Goal: Information Seeking & Learning: Learn about a topic

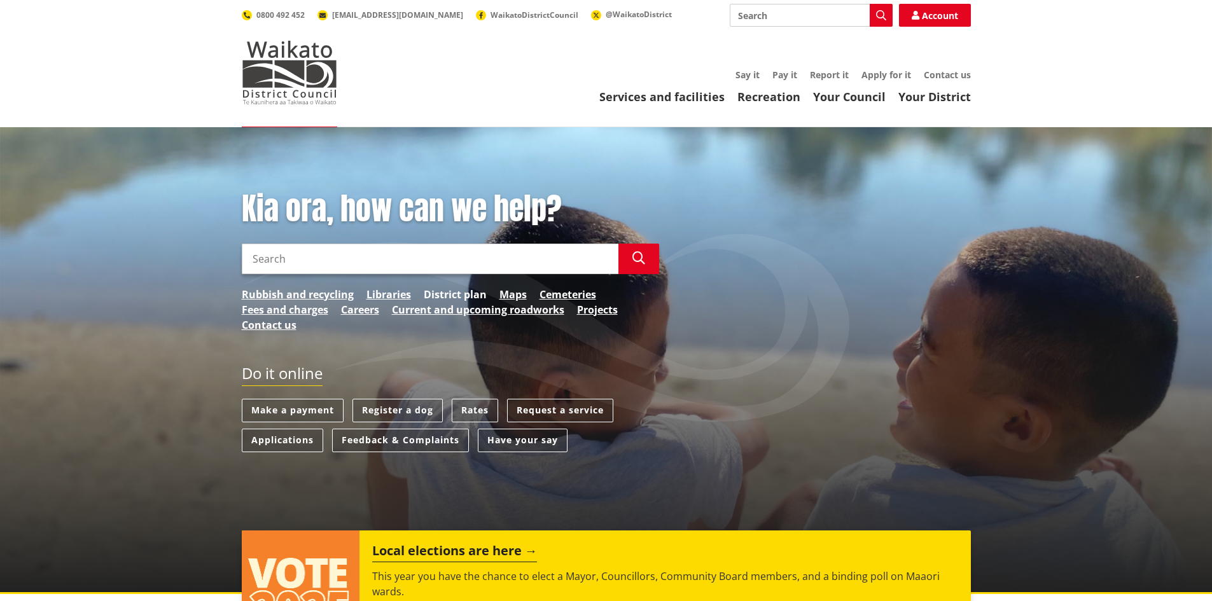
click at [467, 294] on link "District plan" at bounding box center [455, 294] width 63 height 15
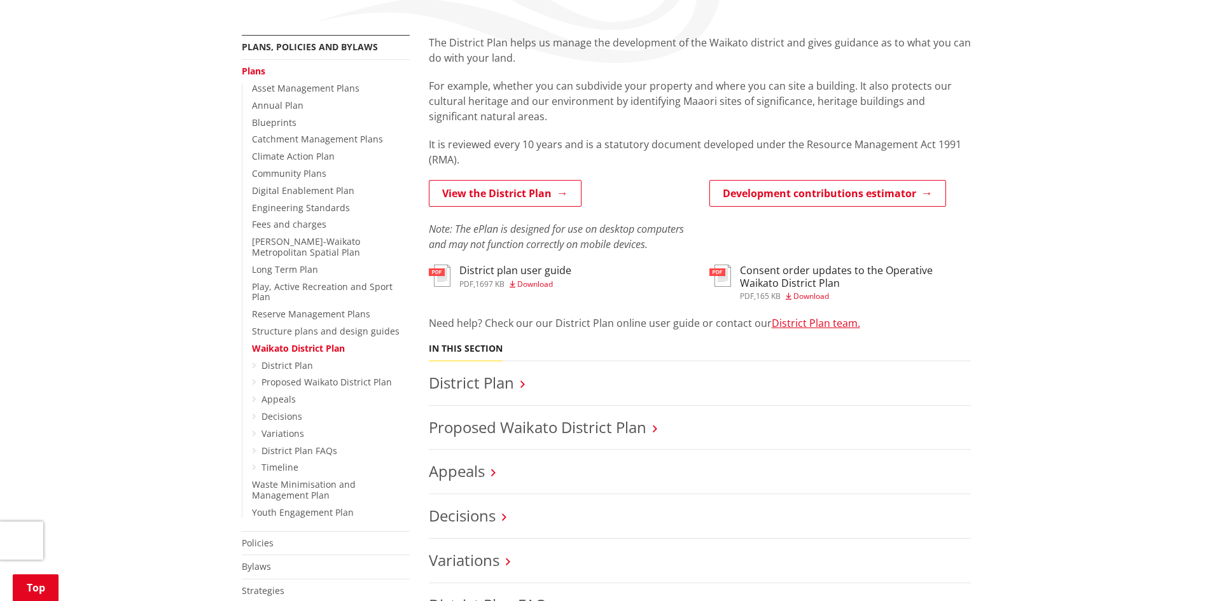
scroll to position [254, 0]
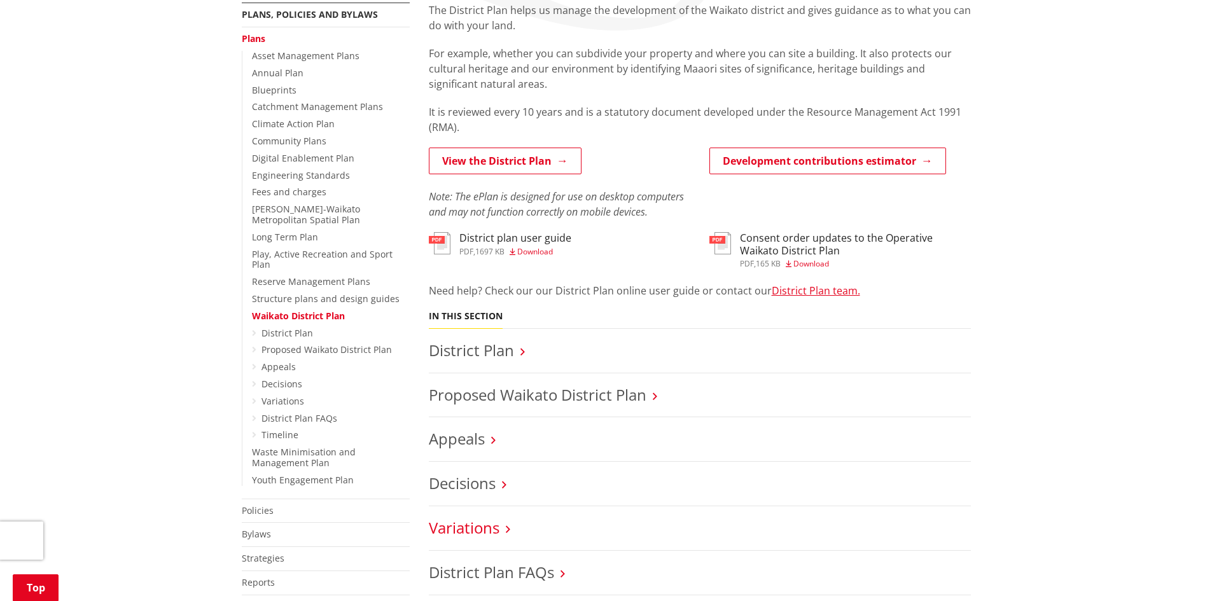
click at [466, 529] on link "Variations" at bounding box center [464, 527] width 71 height 21
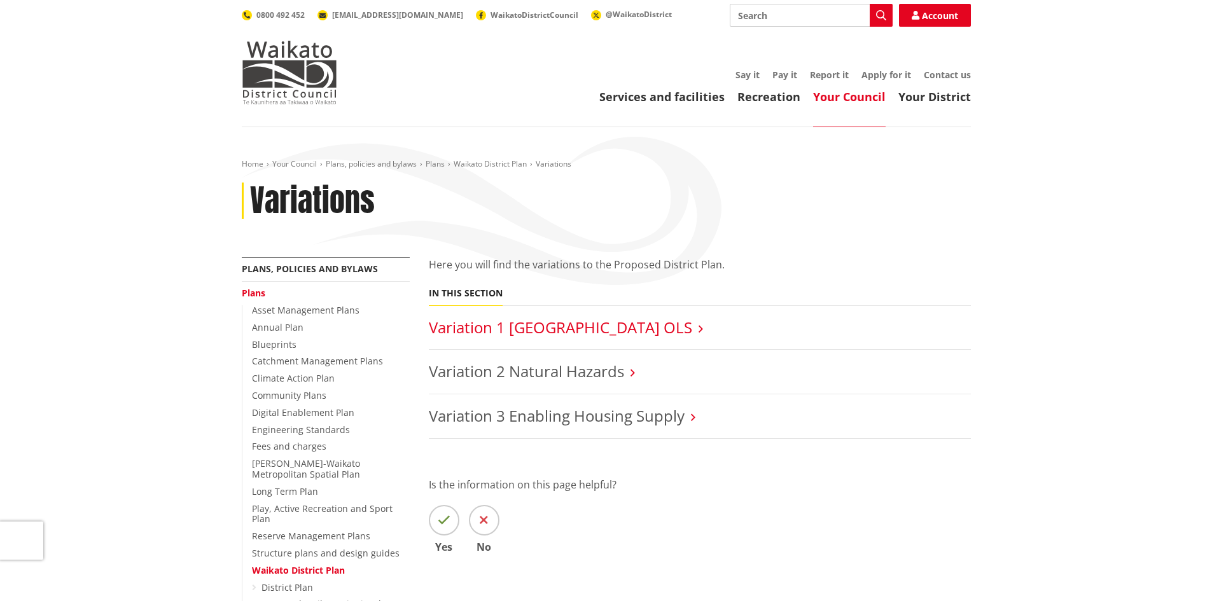
click at [575, 328] on link "Variation 1 Te Kowhai Airport OLS" at bounding box center [560, 327] width 263 height 21
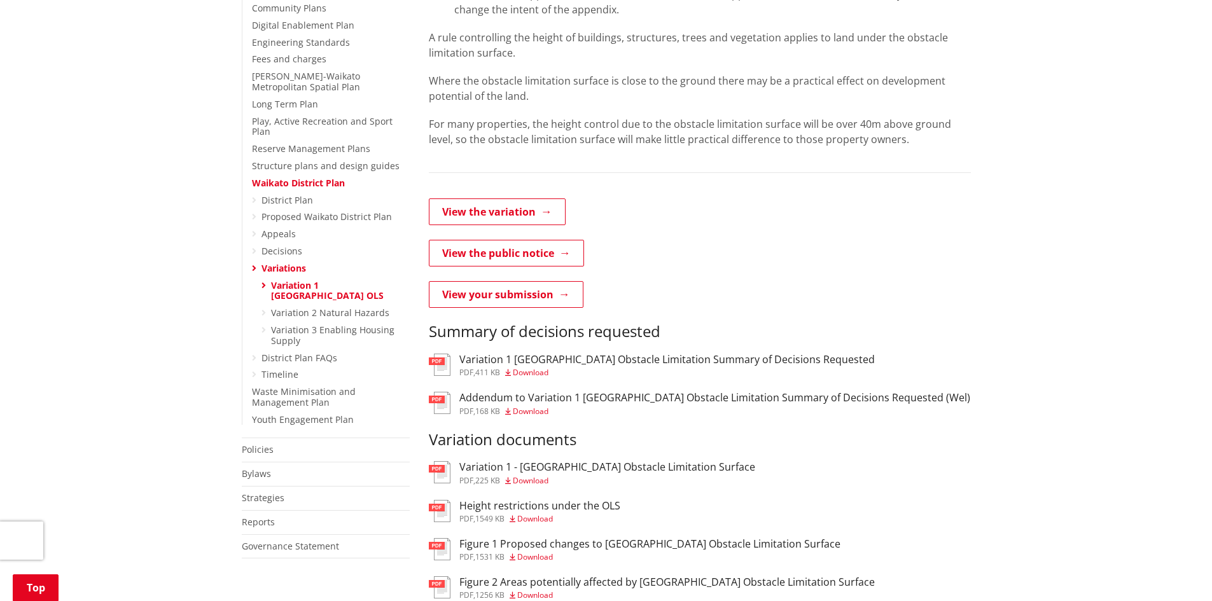
scroll to position [382, 0]
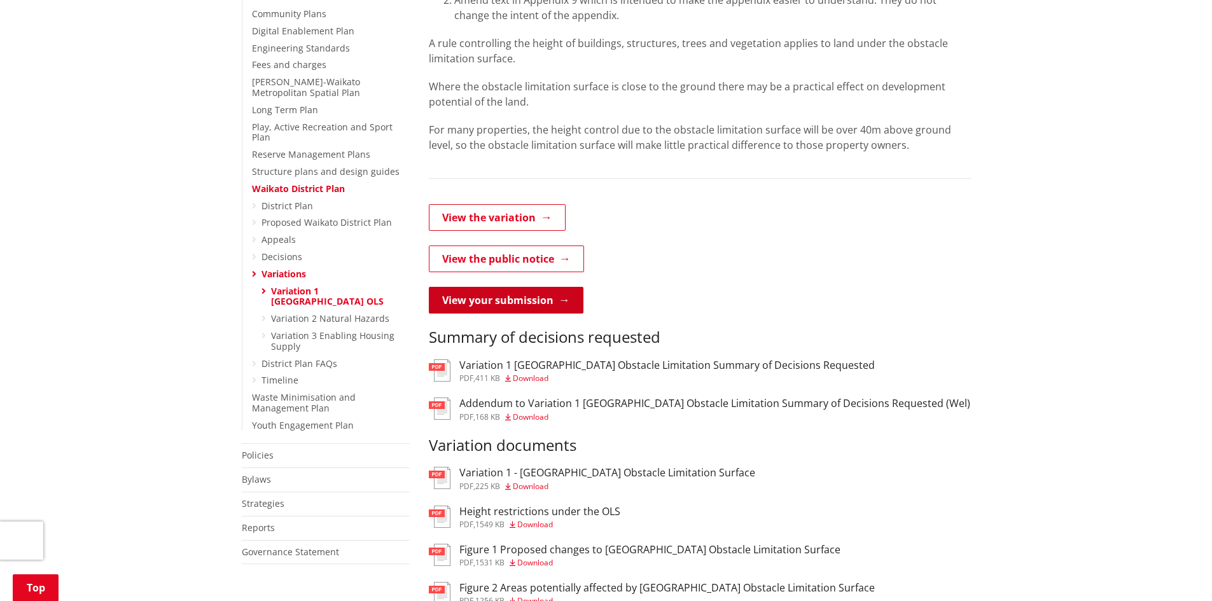
click at [529, 307] on link "View your submission" at bounding box center [506, 300] width 155 height 27
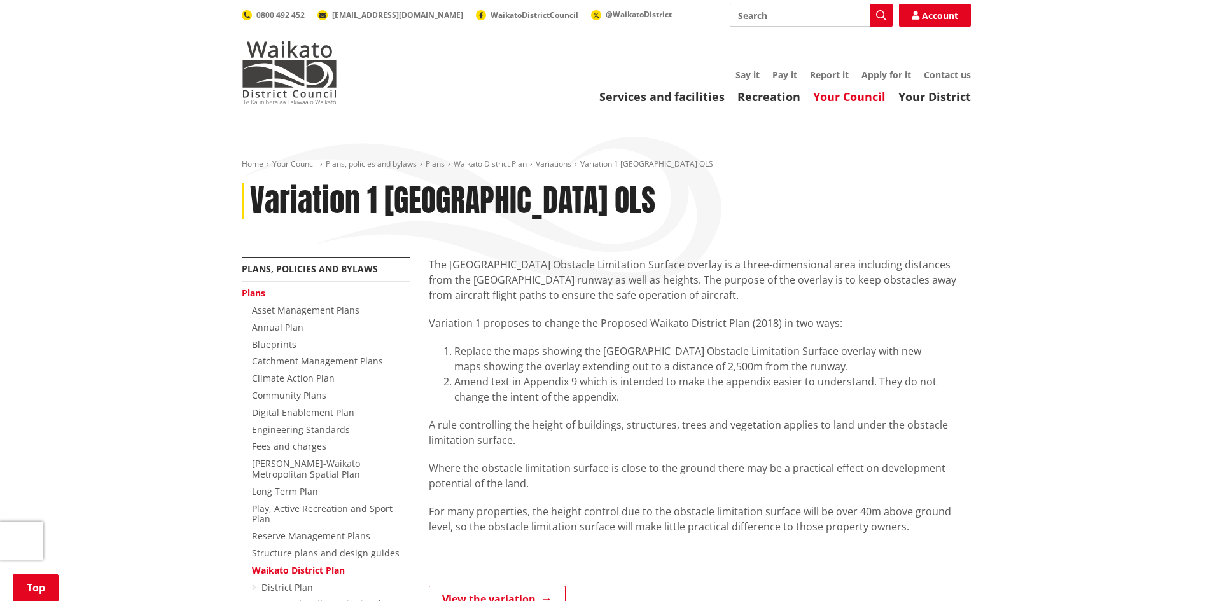
scroll to position [382, 0]
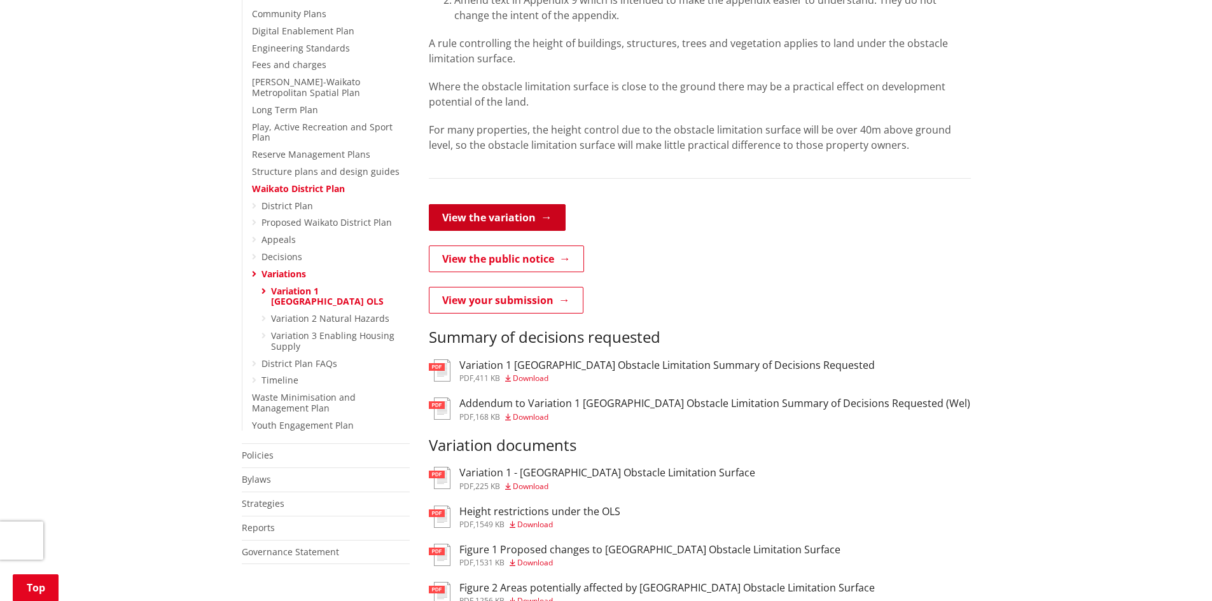
click at [531, 222] on link "View the variation" at bounding box center [497, 217] width 137 height 27
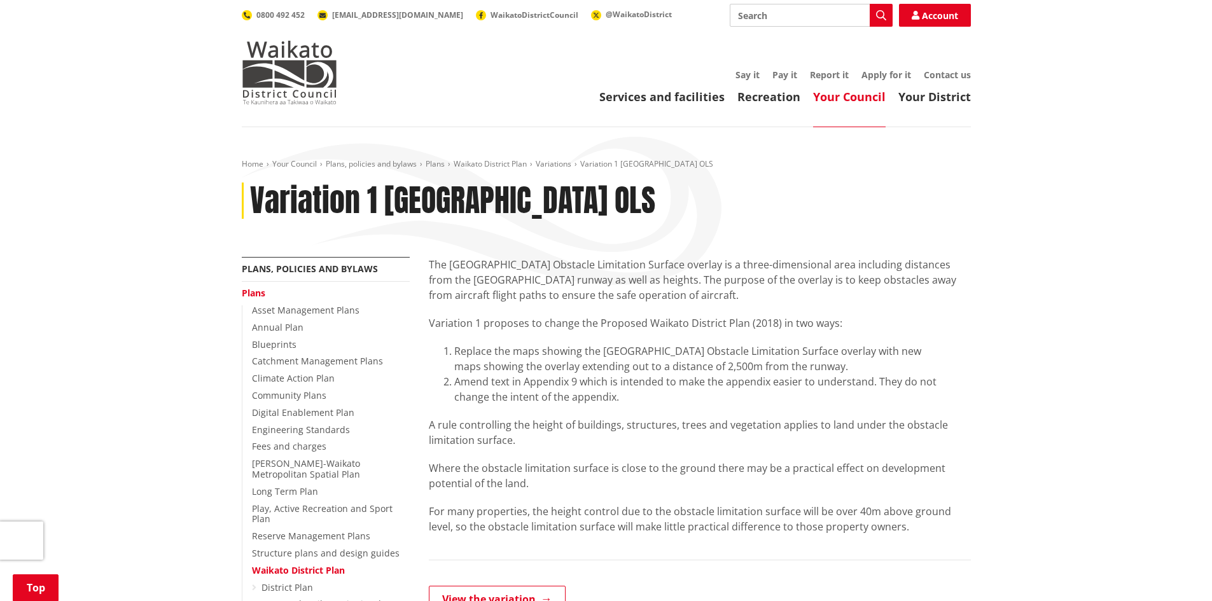
scroll to position [382, 0]
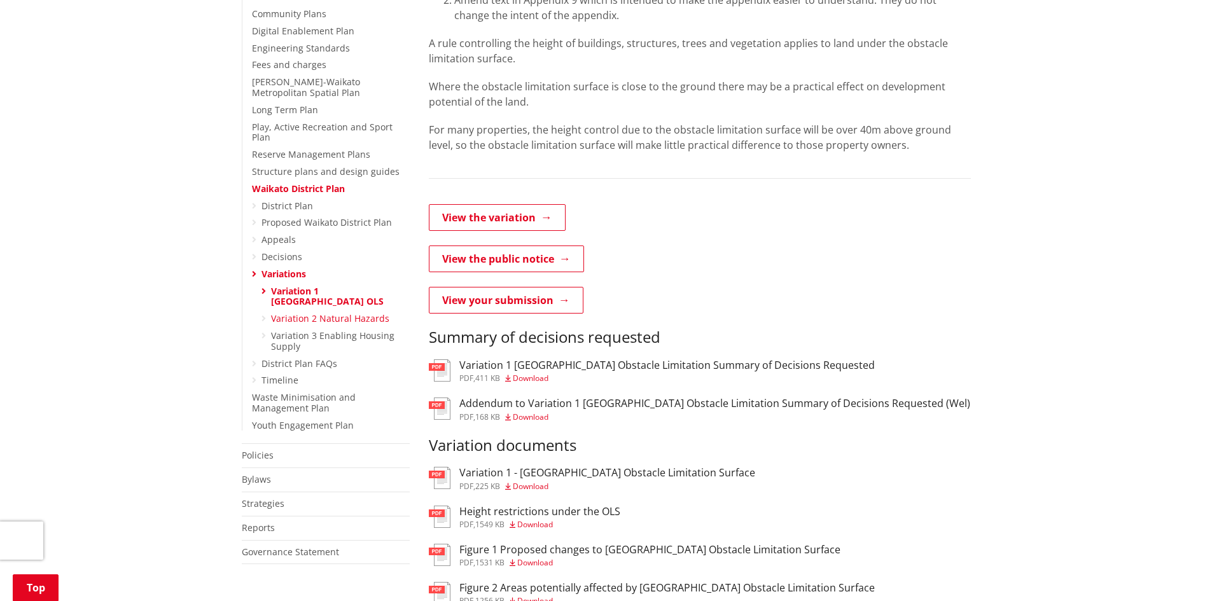
click at [335, 312] on link "Variation 2 Natural Hazards" at bounding box center [330, 318] width 118 height 12
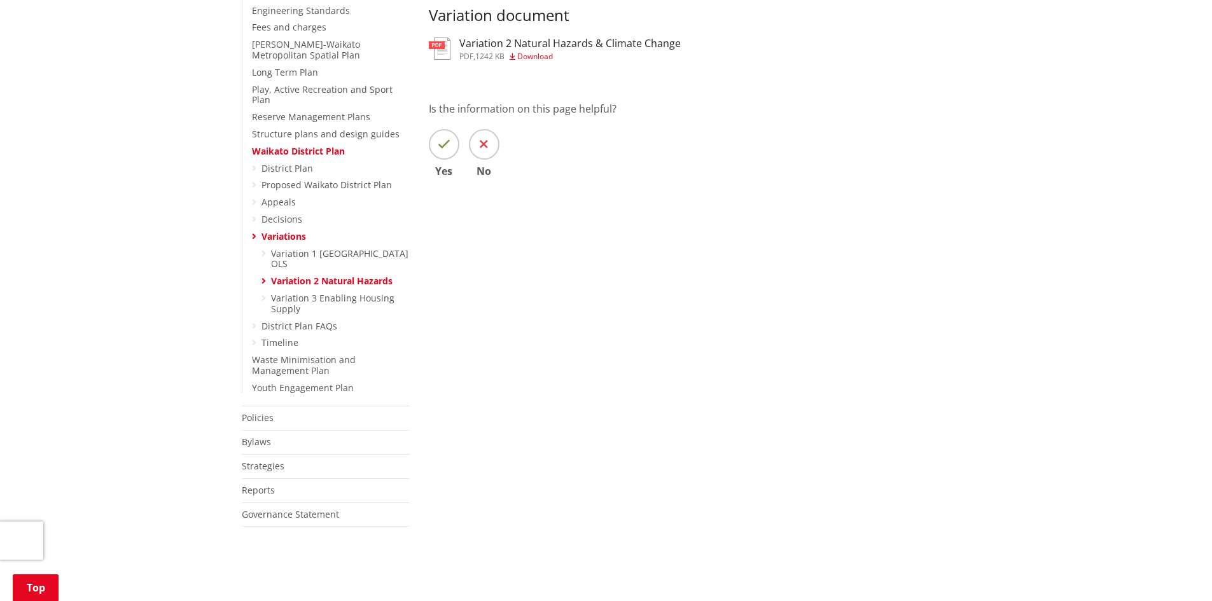
scroll to position [445, 0]
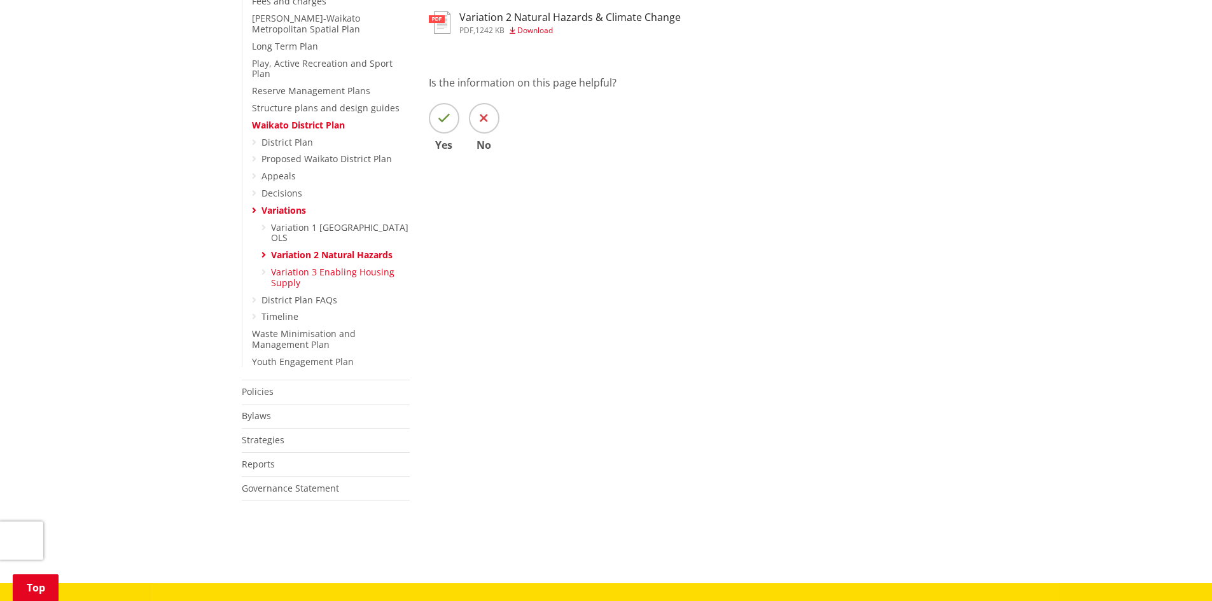
click at [359, 266] on link "Variation 3 Enabling Housing Supply" at bounding box center [332, 277] width 123 height 23
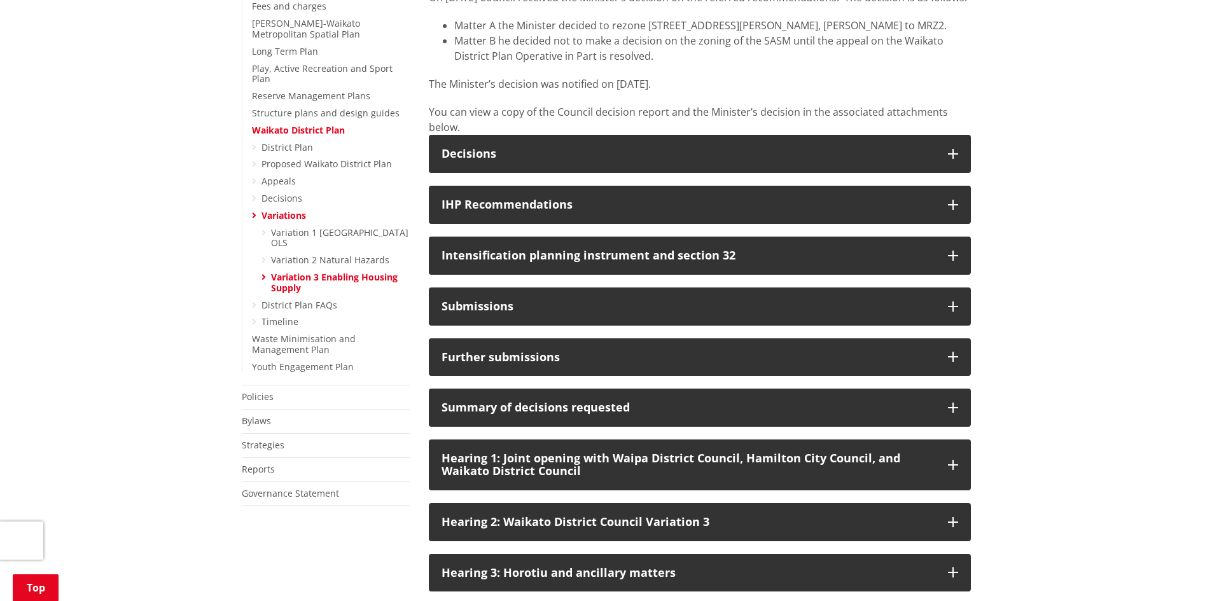
scroll to position [445, 0]
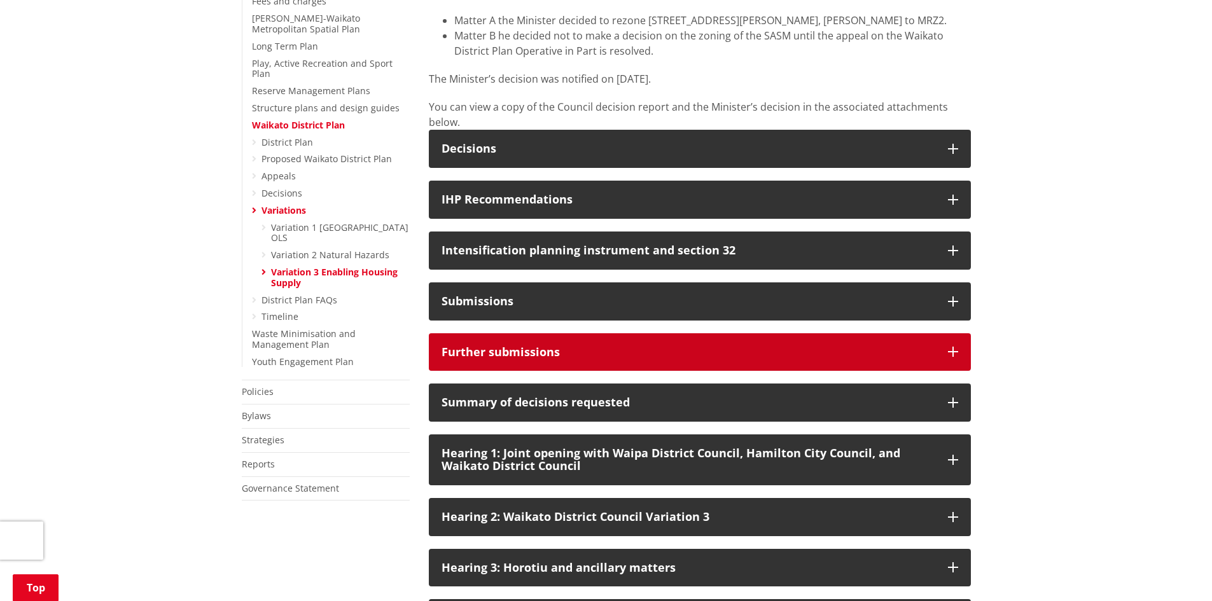
click at [487, 359] on div "Further submissions" at bounding box center [689, 352] width 494 height 13
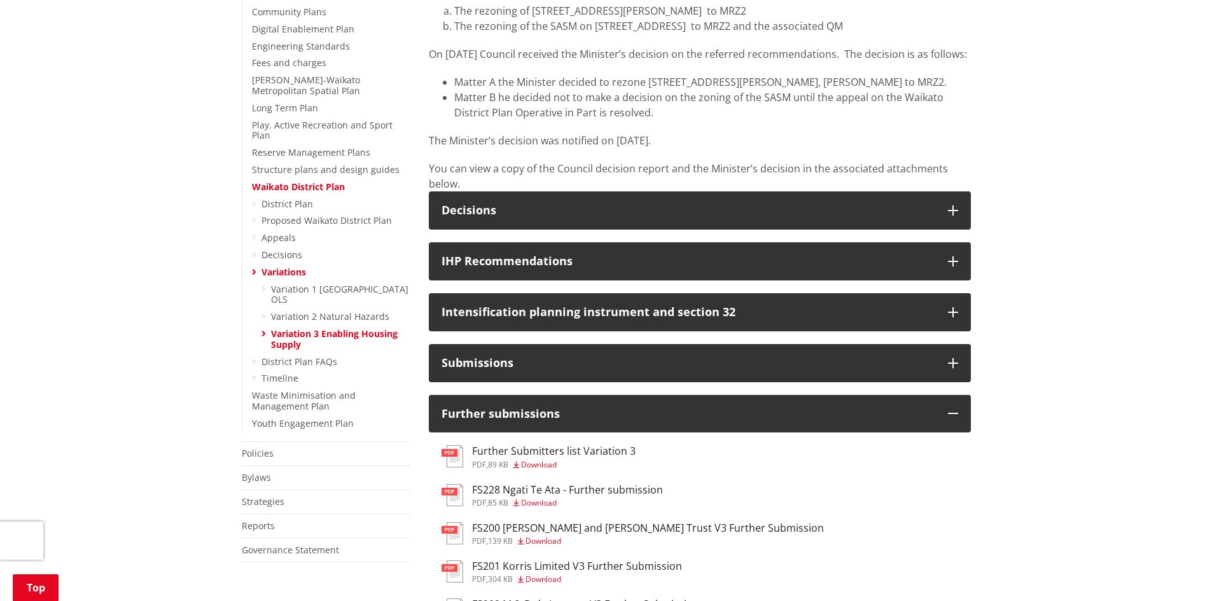
scroll to position [382, 0]
